Goal: Find specific page/section: Find specific page/section

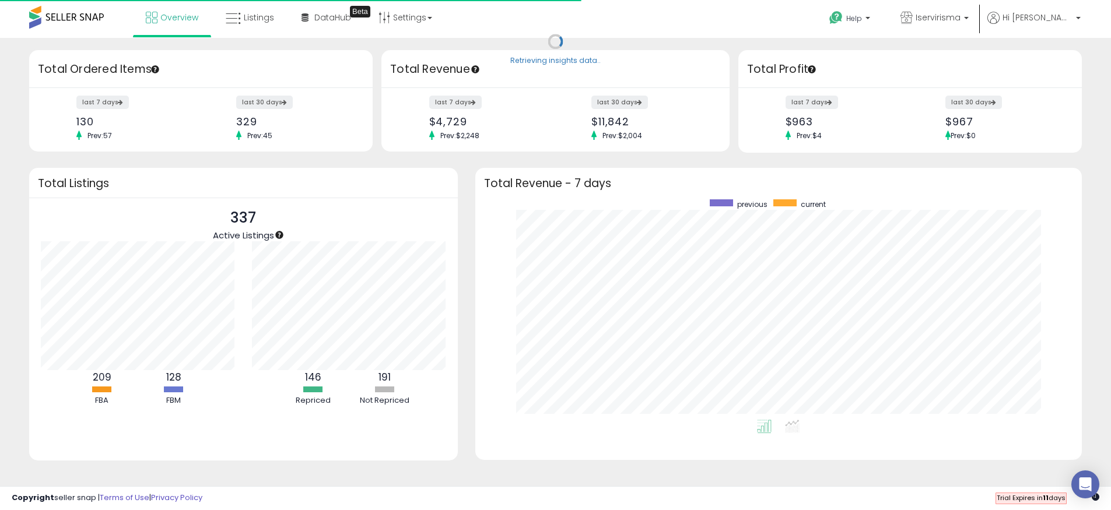
scroll to position [220, 584]
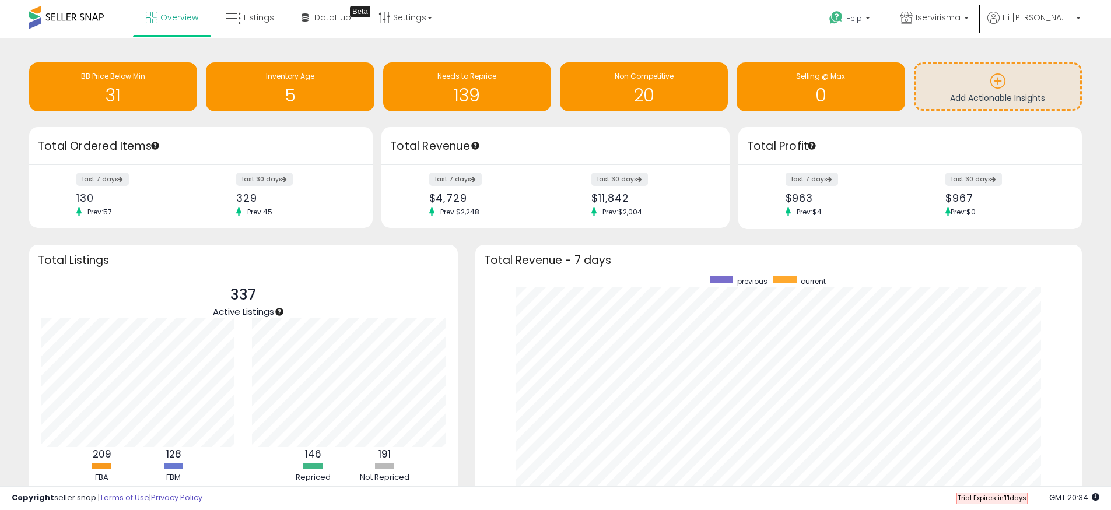
click at [482, 234] on div "Retrieving insights data.. BB Price Below Min 31 Inventory Age 5 Needs to Repri…" at bounding box center [555, 309] width 1099 height 518
click at [256, 12] on span "Listings" at bounding box center [259, 18] width 30 height 12
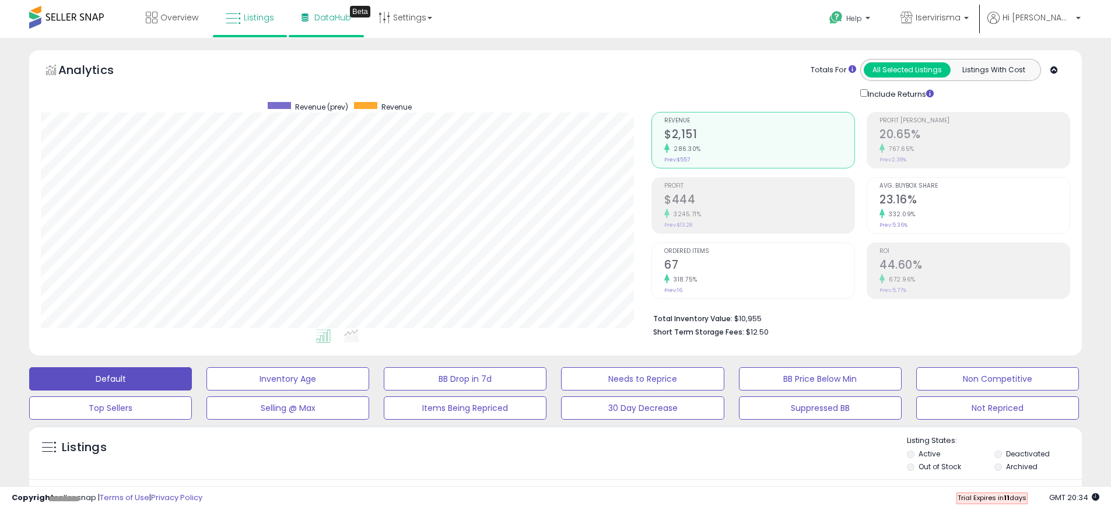
scroll to position [239, 610]
click at [325, 17] on span "DataHub" at bounding box center [332, 18] width 37 height 12
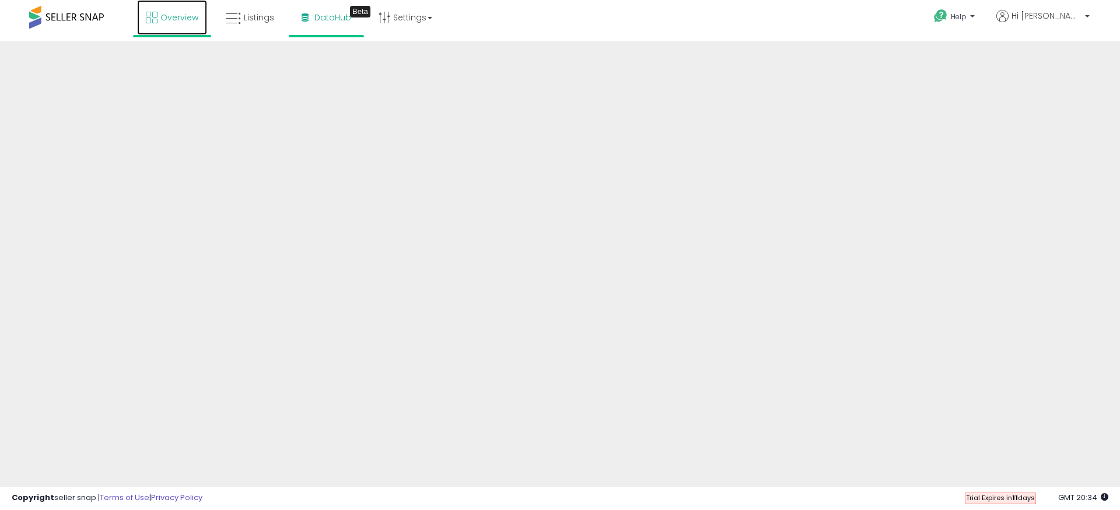
click at [159, 22] on link "Overview" at bounding box center [172, 17] width 70 height 35
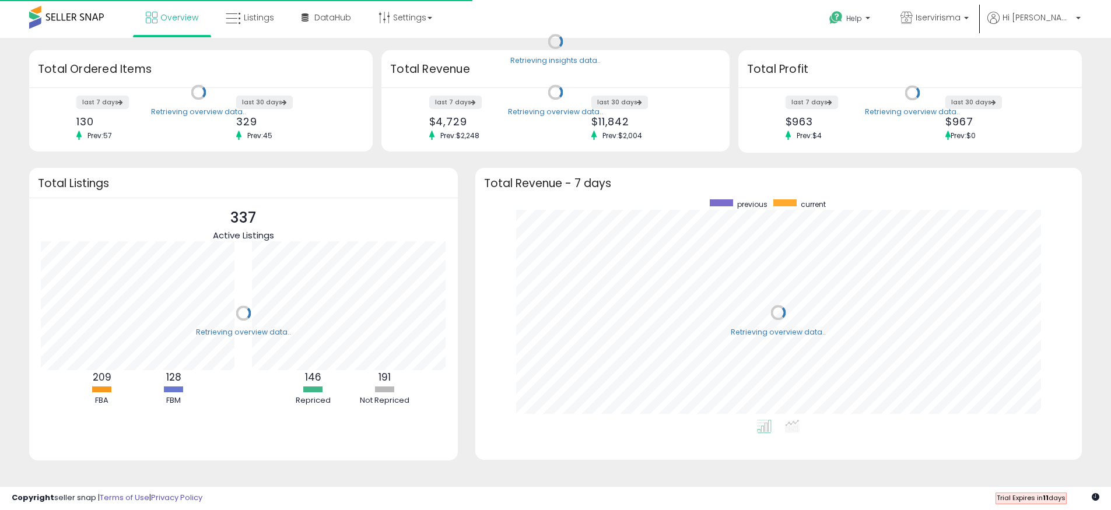
scroll to position [220, 584]
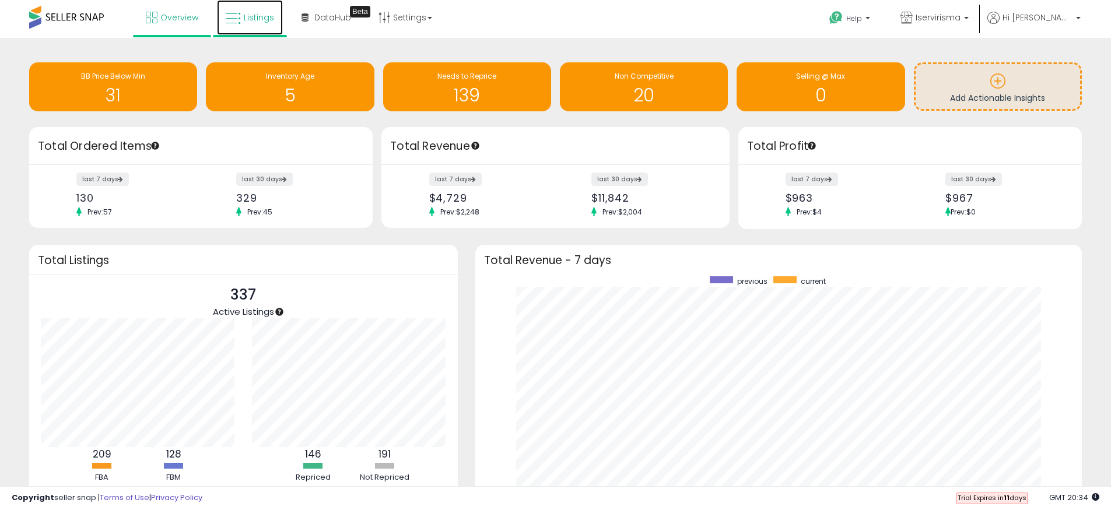
click at [240, 13] on link "Listings" at bounding box center [250, 17] width 66 height 35
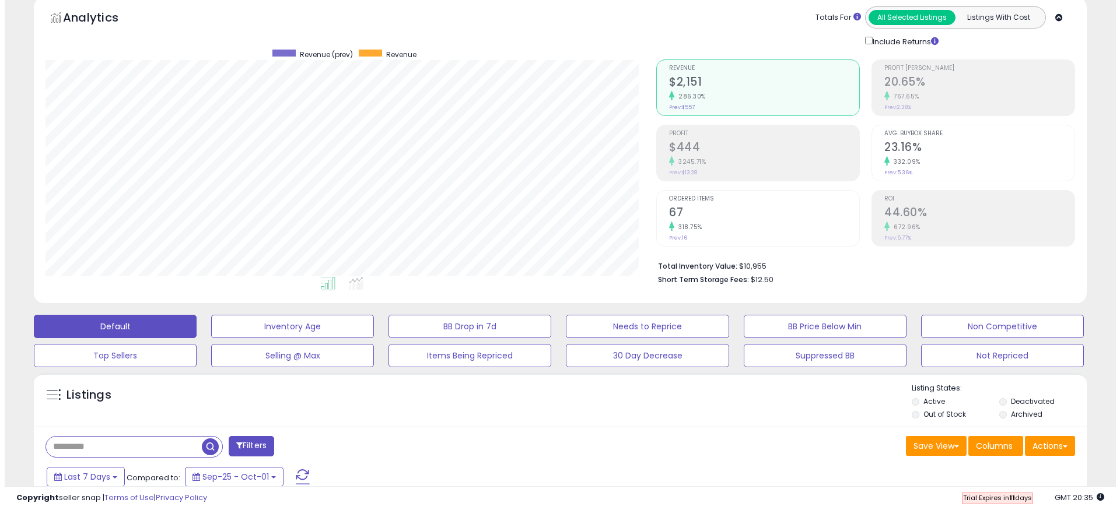
scroll to position [60, 0]
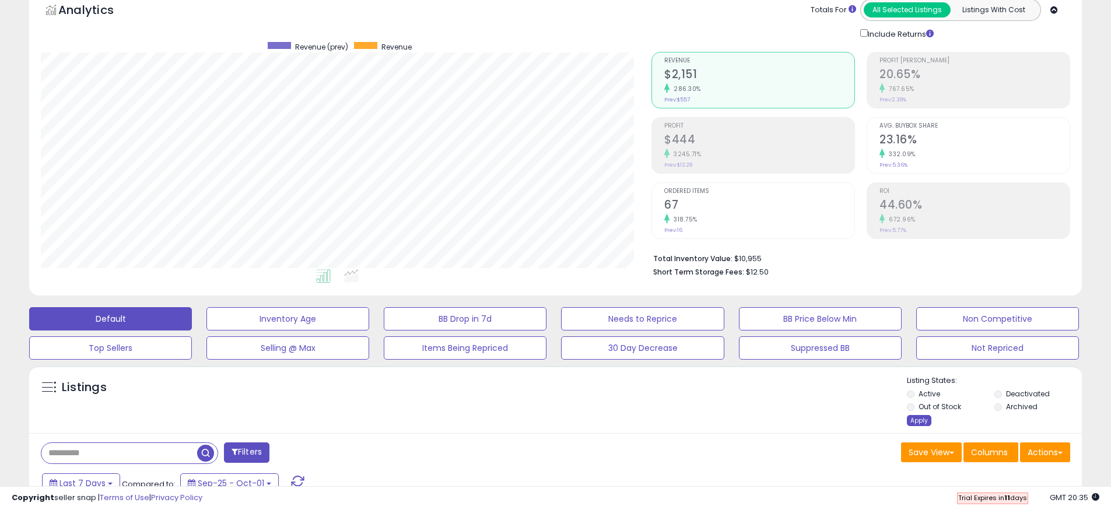
click at [913, 417] on div "Apply" at bounding box center [919, 420] width 24 height 11
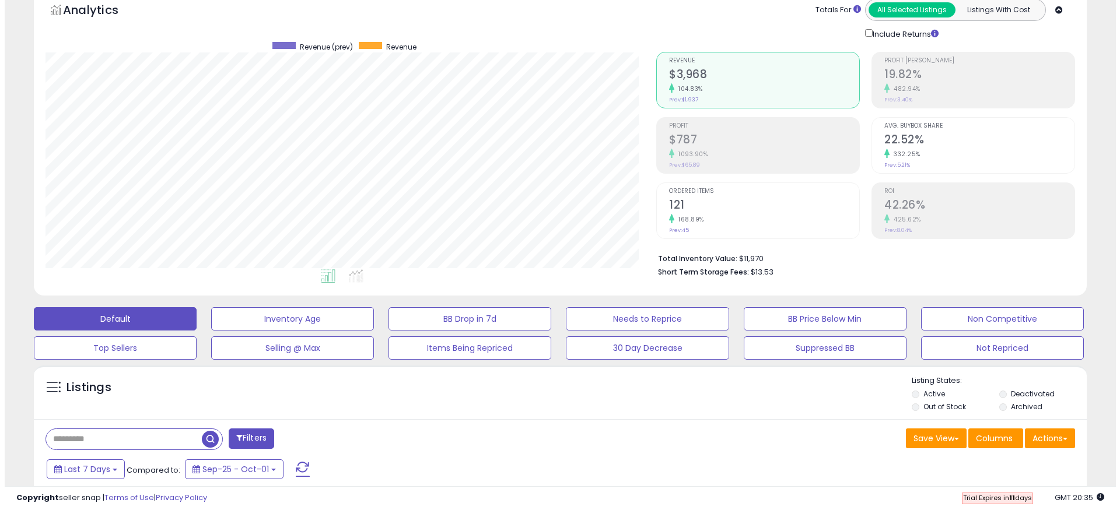
scroll to position [239, 610]
click at [1003, 393] on li "Deactivated" at bounding box center [1037, 395] width 86 height 13
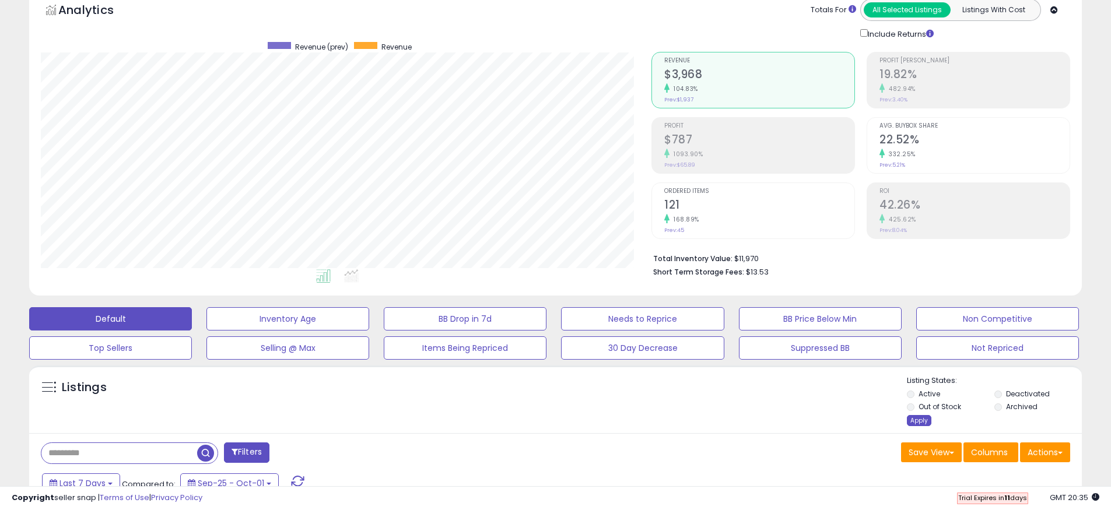
click at [921, 419] on div "Apply" at bounding box center [919, 420] width 24 height 11
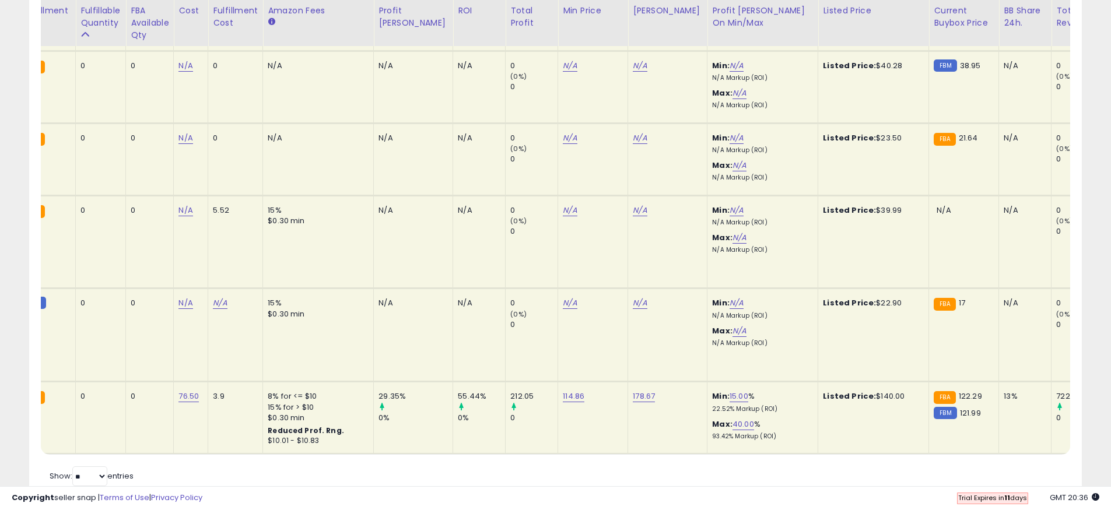
scroll to position [0, 0]
